Goal: Information Seeking & Learning: Learn about a topic

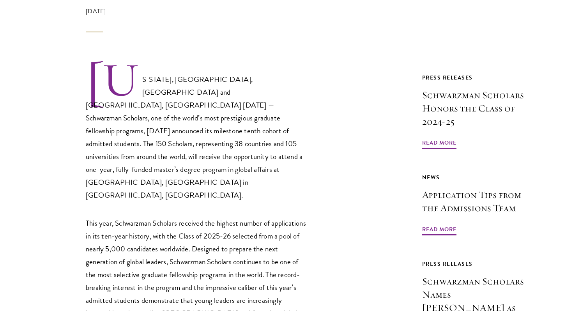
scroll to position [491, 0]
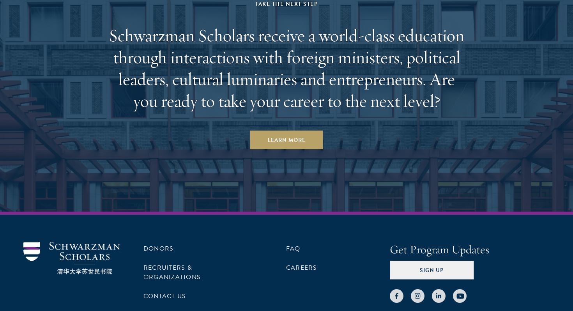
scroll to position [3377, 0]
